Goal: Task Accomplishment & Management: Manage account settings

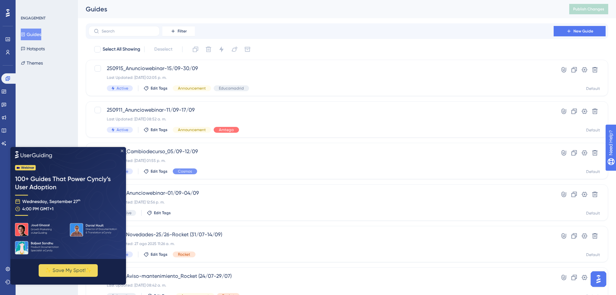
click at [121, 151] on icon "Close Preview" at bounding box center [122, 150] width 3 height 3
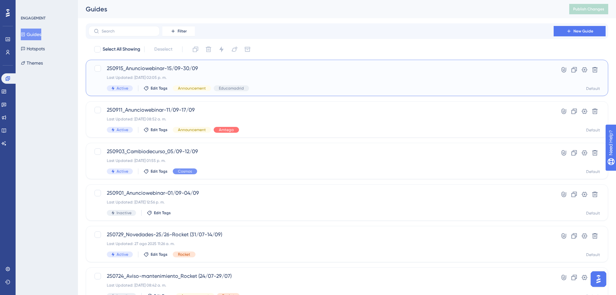
click at [215, 71] on span "250915_Anunciowebinar-15/09-30/09" at bounding box center [321, 69] width 428 height 8
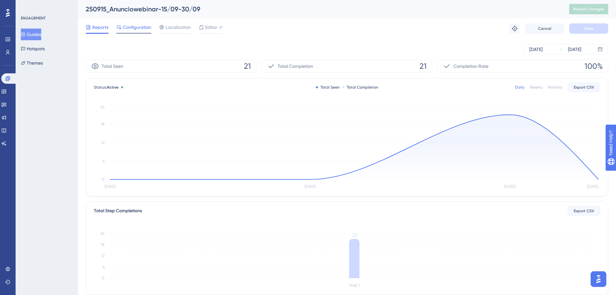
click at [144, 29] on span "Configuration" at bounding box center [137, 27] width 29 height 8
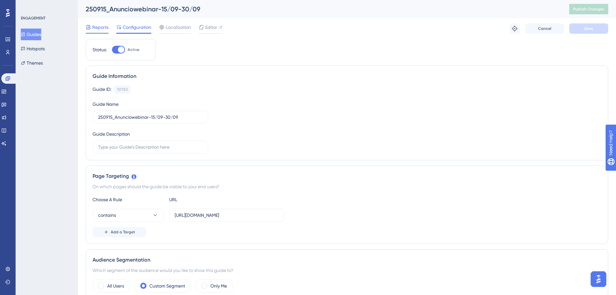
click at [101, 24] on span "Reports" at bounding box center [100, 27] width 16 height 8
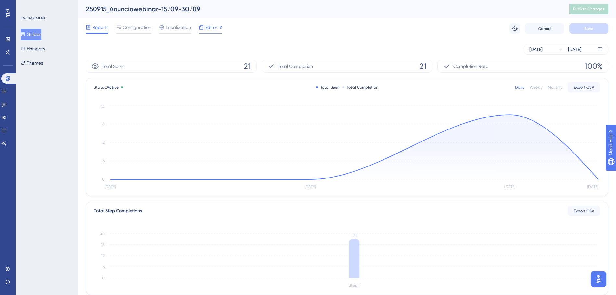
click at [206, 28] on span "Editor" at bounding box center [211, 27] width 12 height 8
click at [138, 20] on div "Reports Configuration Localization Editor Troubleshoot Cancel Save" at bounding box center [347, 28] width 522 height 21
click at [139, 27] on span "Configuration" at bounding box center [137, 27] width 29 height 8
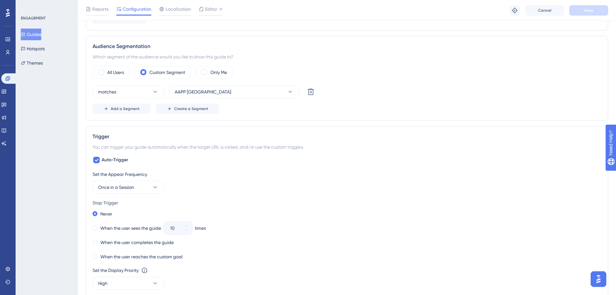
scroll to position [227, 0]
